Goal: Transaction & Acquisition: Purchase product/service

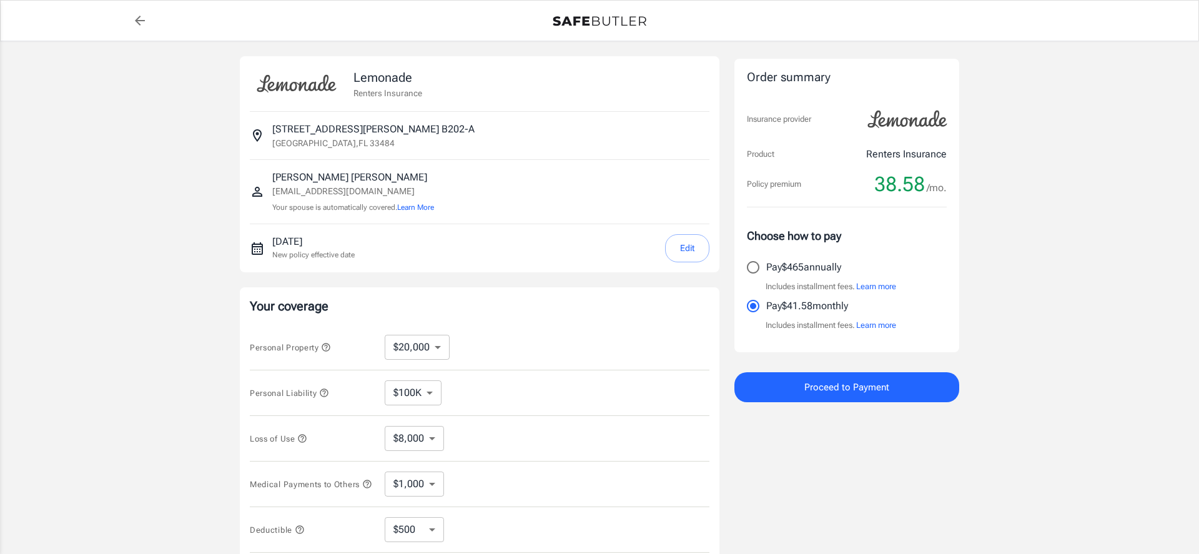
select select "20000"
select select "500"
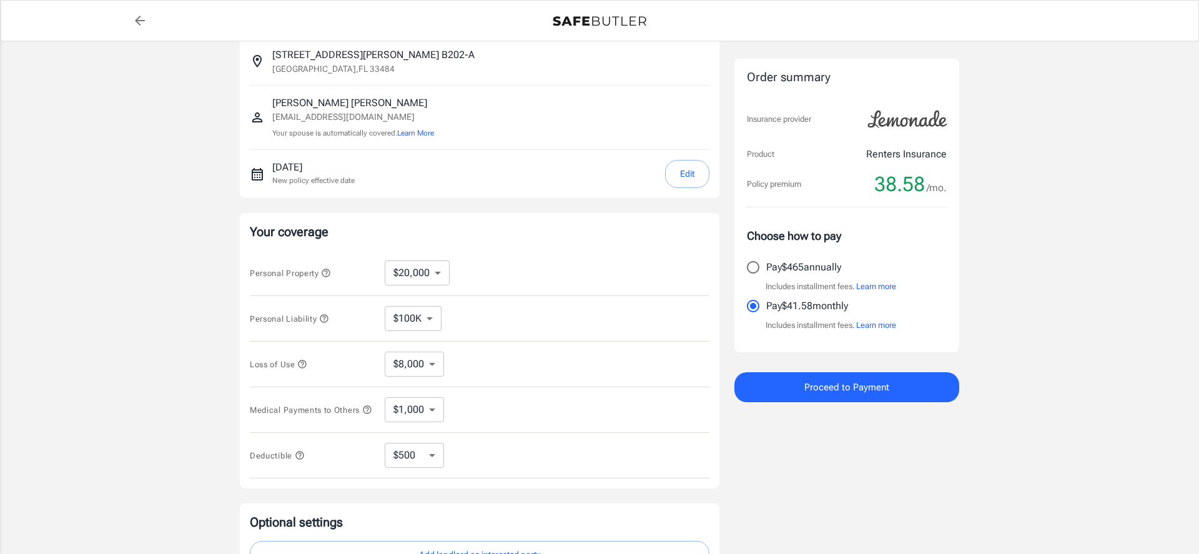
scroll to position [74, 0]
select select "10000"
select select "4000"
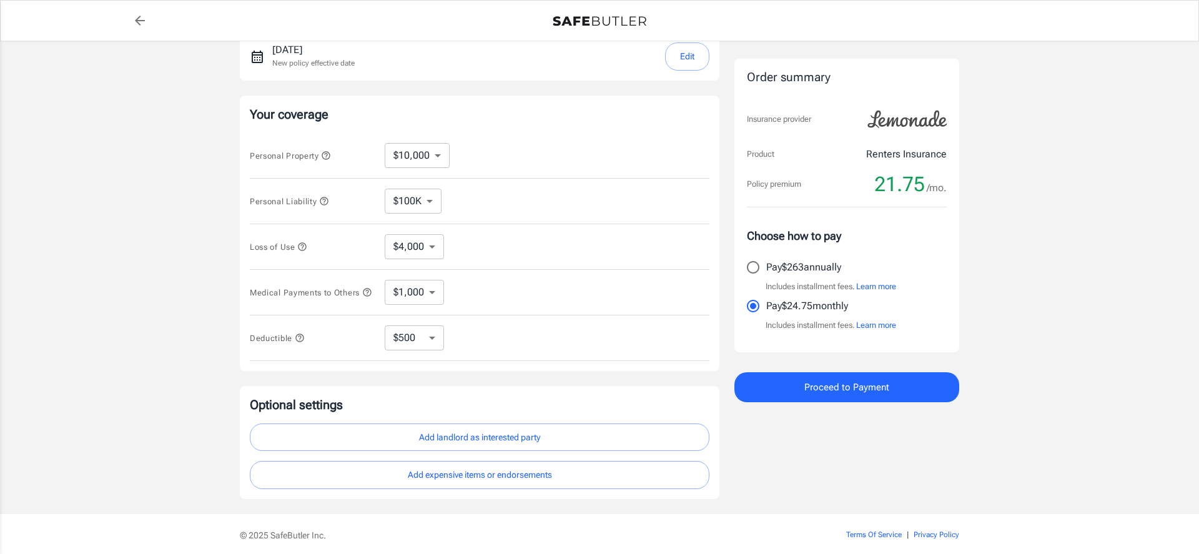
scroll to position [195, 0]
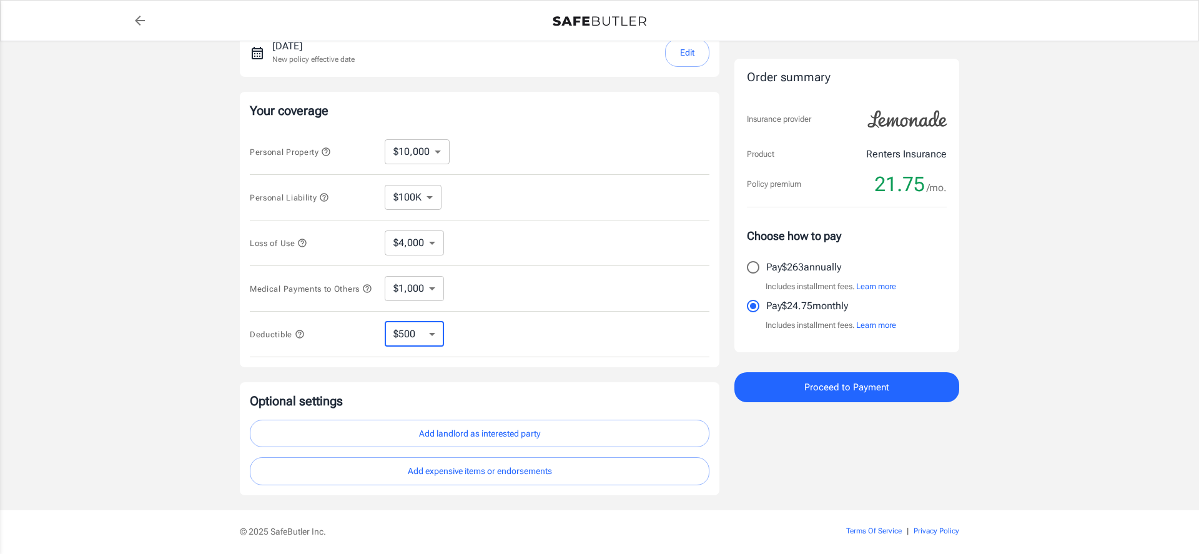
select select "1000"
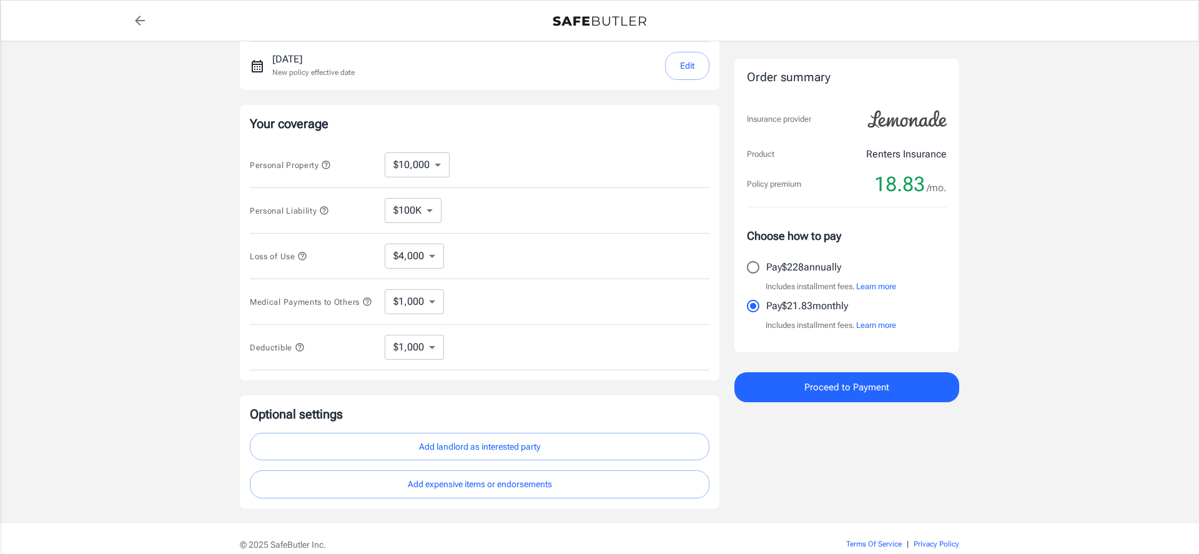
scroll to position [190, 0]
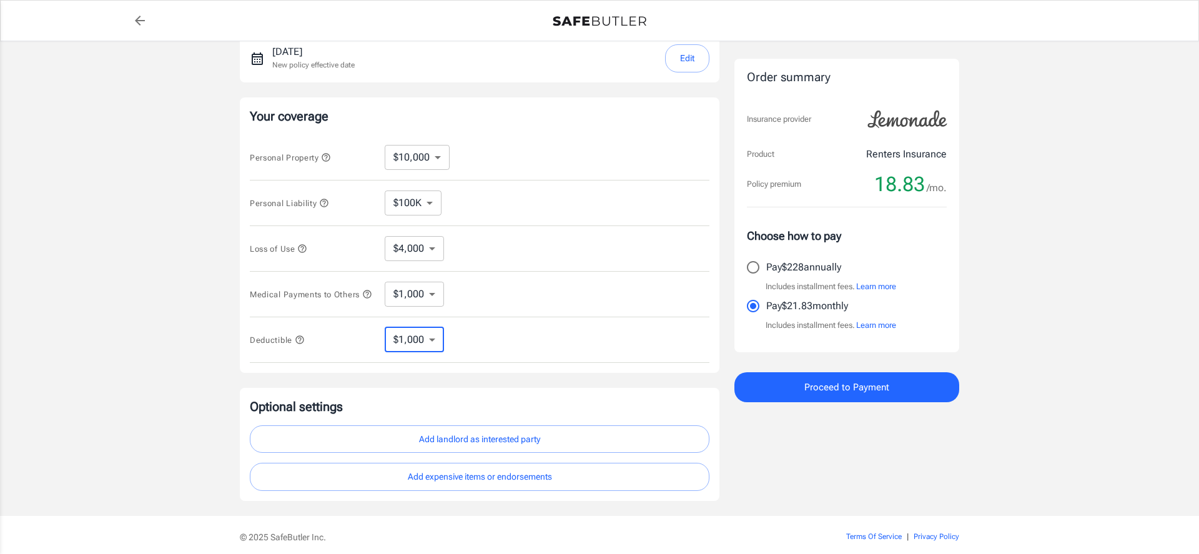
select select "500"
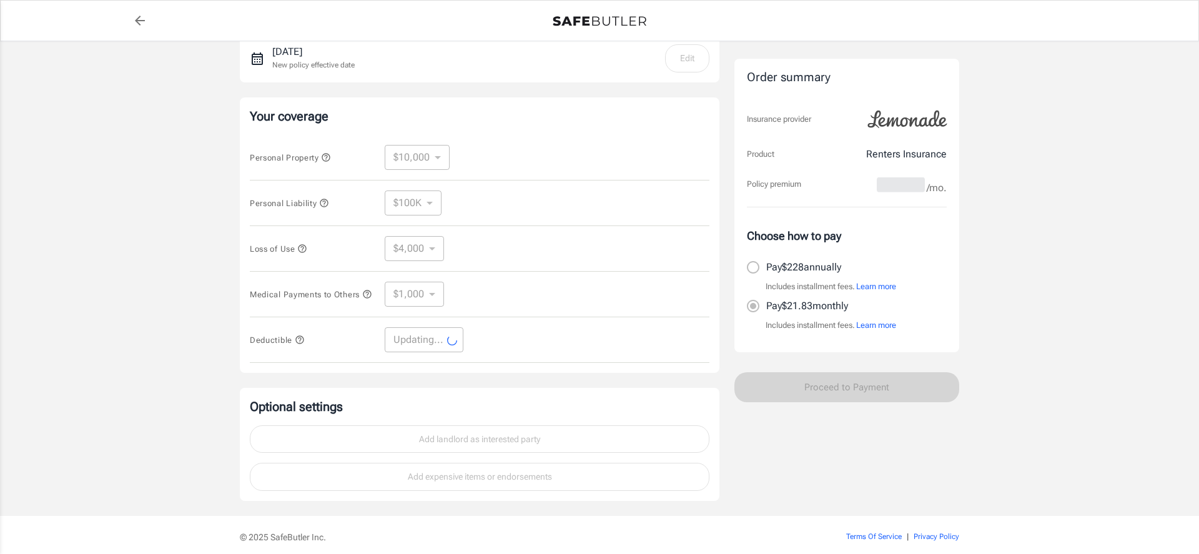
select select "500"
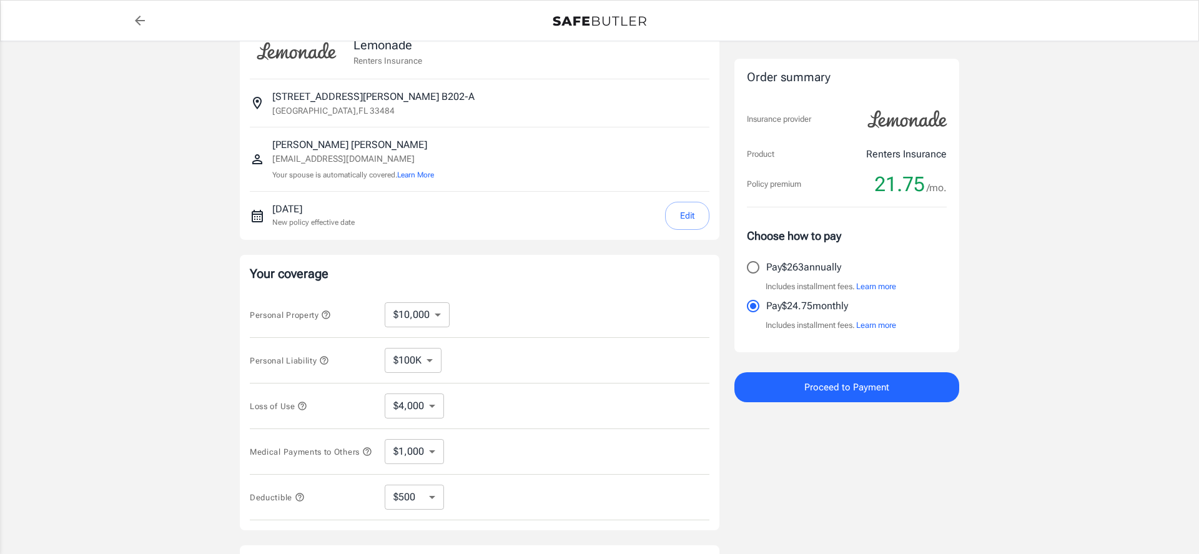
scroll to position [32, 0]
select select "20000"
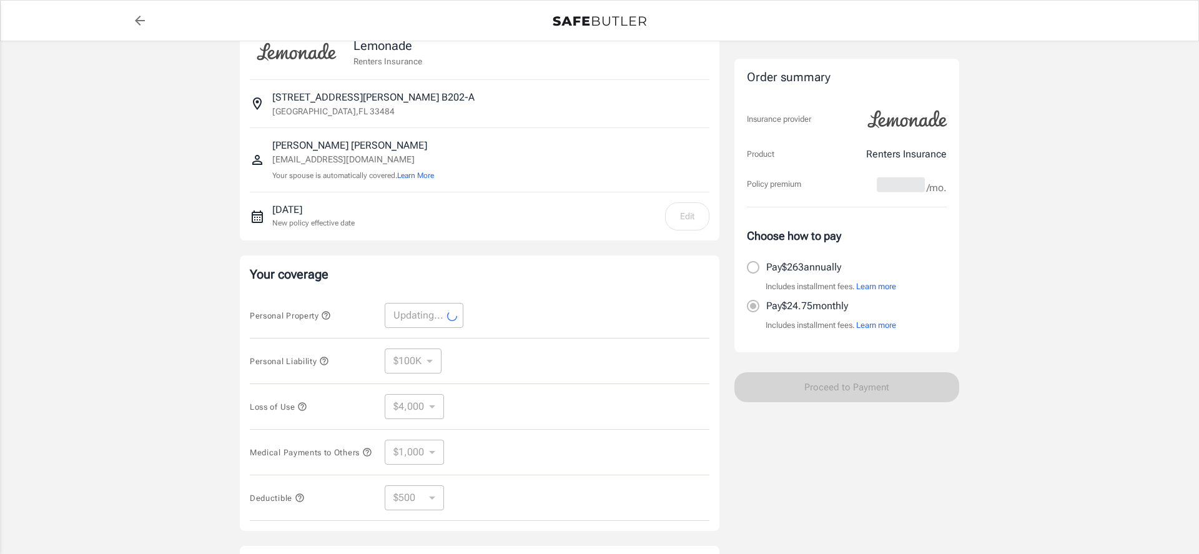
select select "20000"
select select "8000"
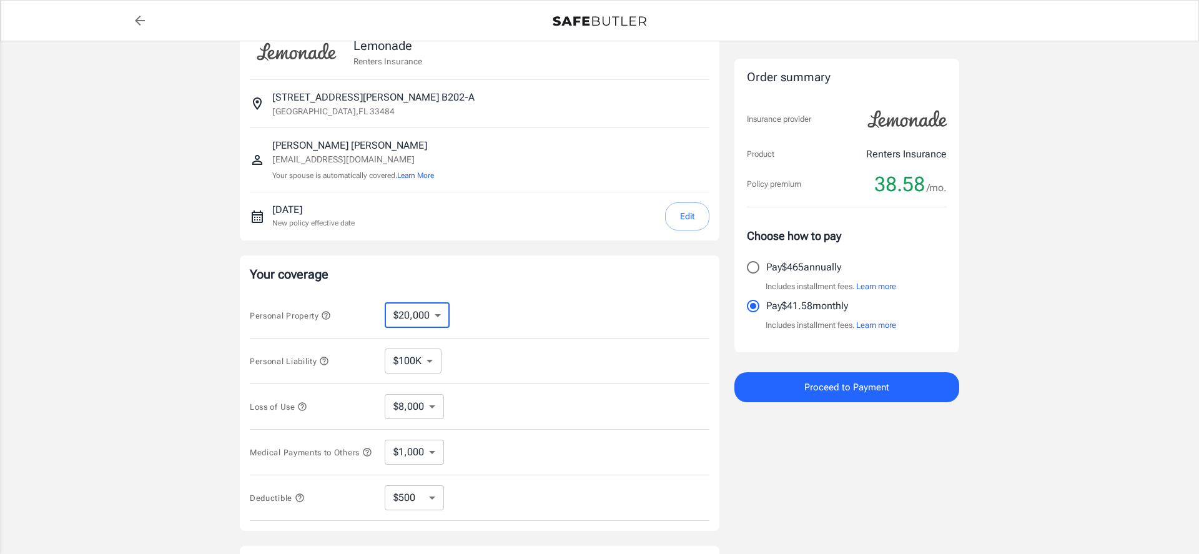
select select "10000"
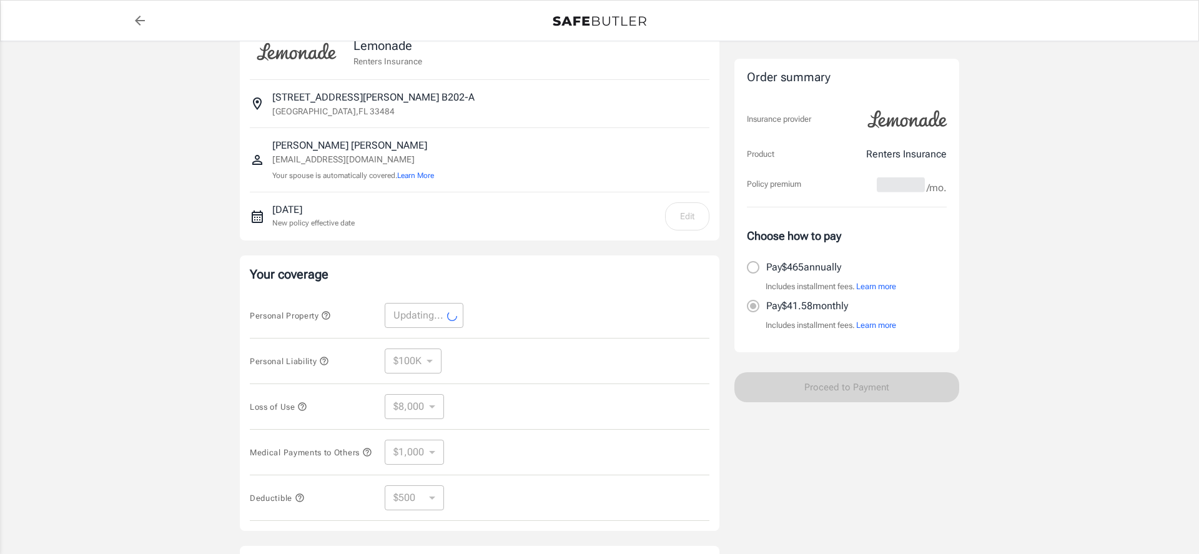
select select "10000"
select select "4000"
